Goal: Navigation & Orientation: Find specific page/section

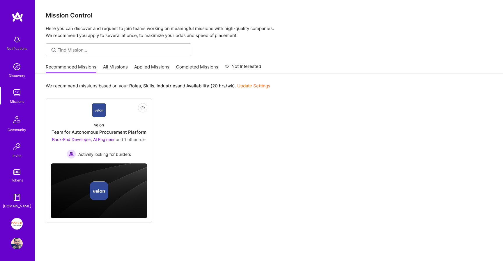
click at [111, 71] on link "All Missions" at bounding box center [115, 69] width 25 height 10
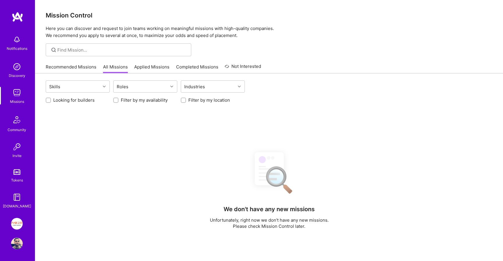
click at [167, 66] on link "Applied Missions" at bounding box center [151, 69] width 35 height 10
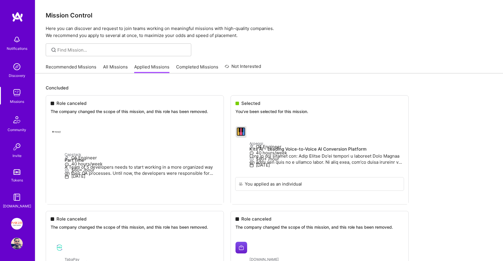
click at [69, 68] on link "Recommended Missions" at bounding box center [71, 69] width 51 height 10
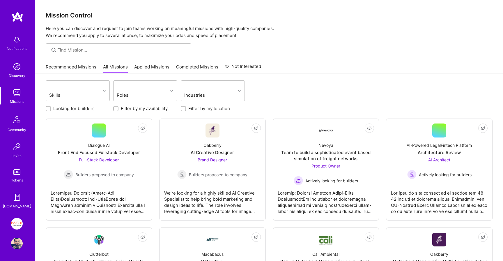
click at [150, 62] on div "Recommended Missions All Missions Applied Missions Completed Missions Not Inter…" at bounding box center [153, 67] width 215 height 13
click at [150, 65] on link "Applied Missions" at bounding box center [151, 69] width 35 height 10
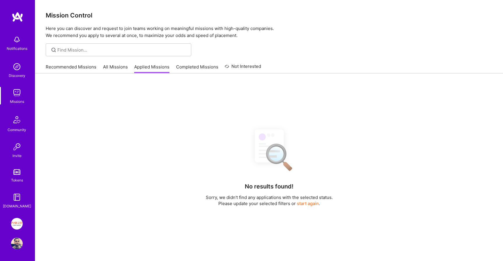
click at [106, 65] on link "All Missions" at bounding box center [115, 69] width 25 height 10
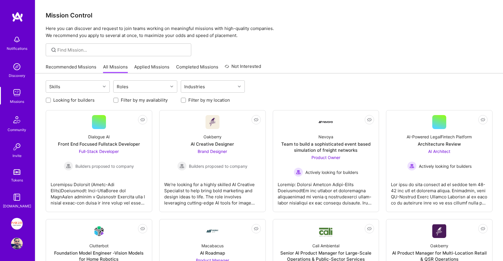
click at [88, 67] on link "Recommended Missions" at bounding box center [71, 69] width 51 height 10
